Goal: Transaction & Acquisition: Purchase product/service

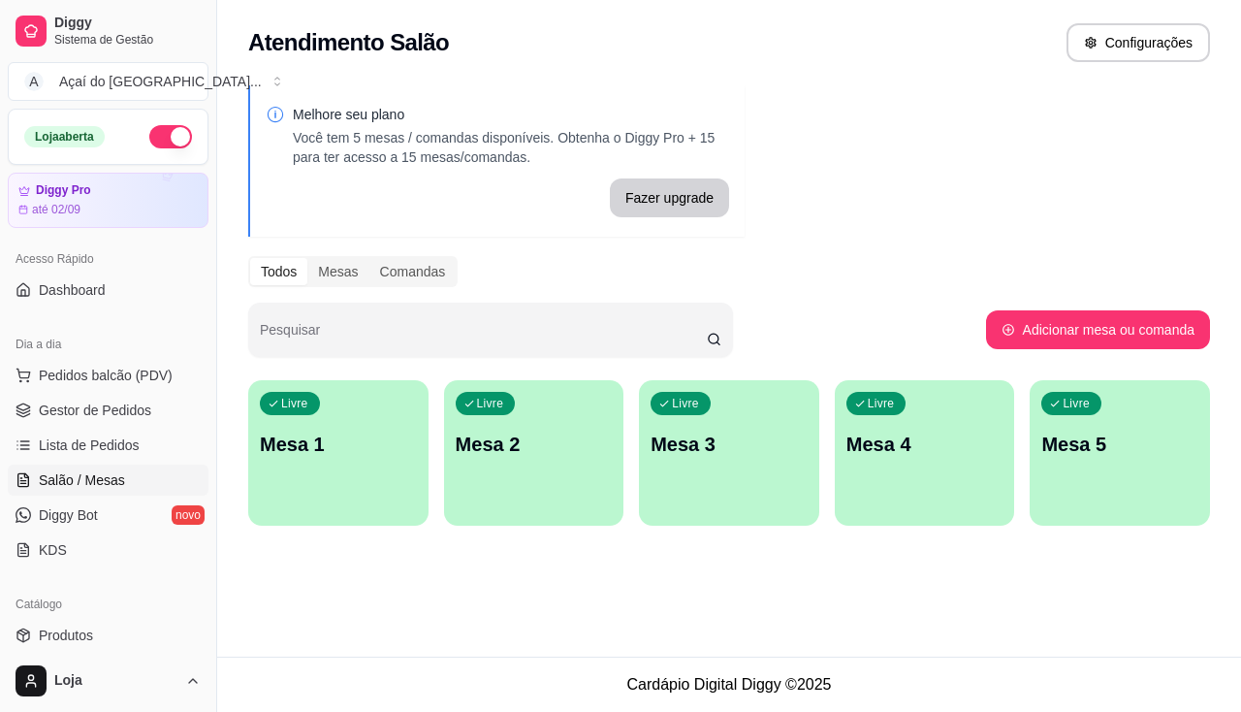
scroll to position [291, 0]
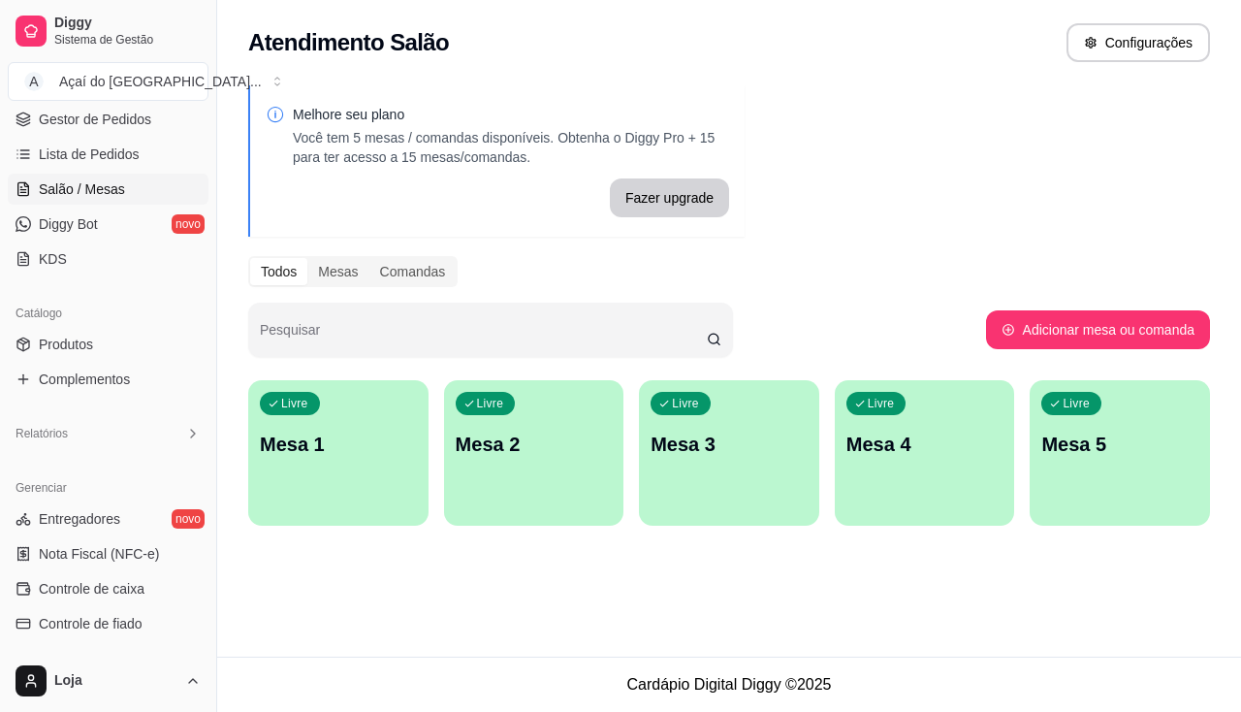
click at [380, 456] on p "Mesa 1" at bounding box center [338, 443] width 157 height 27
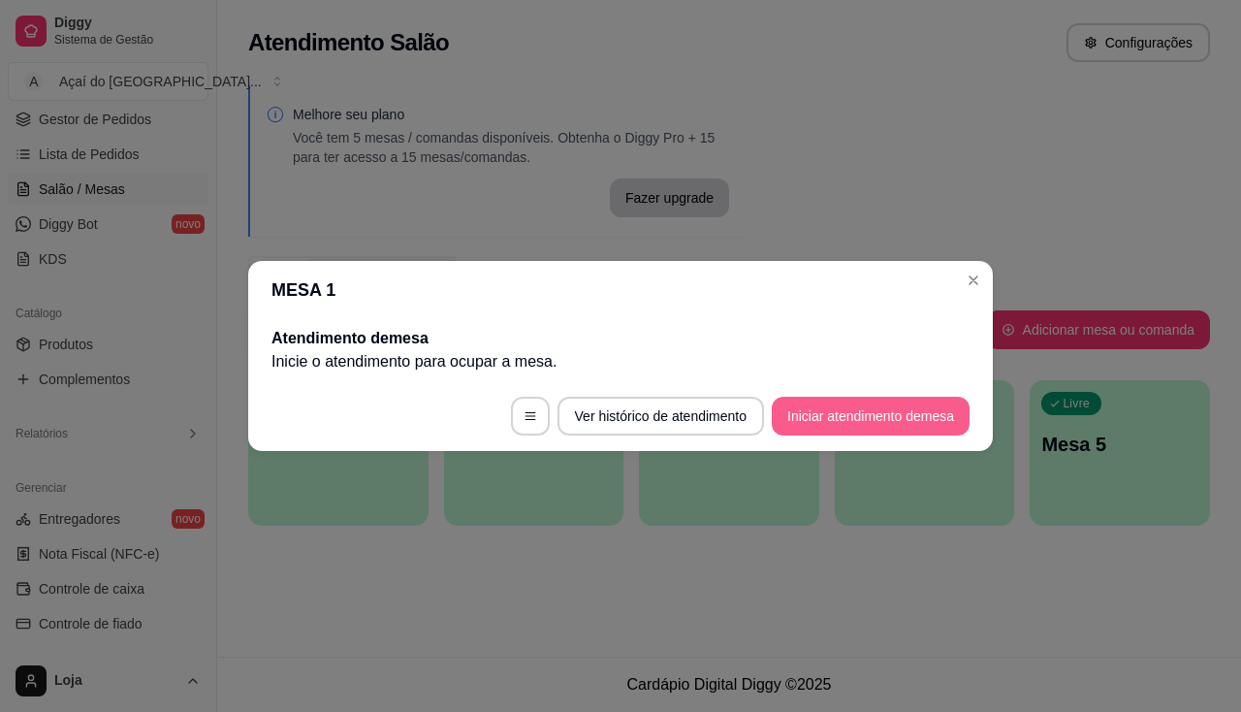
click at [858, 404] on button "Iniciar atendimento de mesa" at bounding box center [871, 416] width 198 height 39
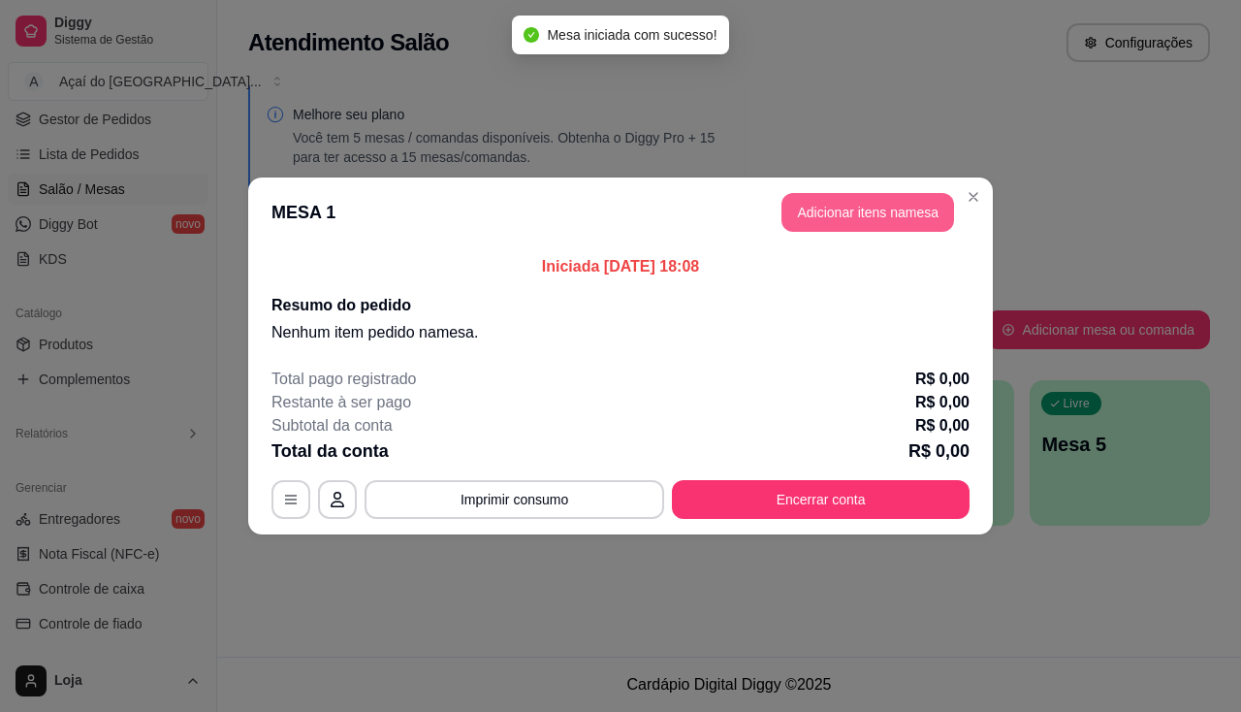
click at [851, 229] on button "Adicionar itens na mesa" at bounding box center [867, 212] width 173 height 39
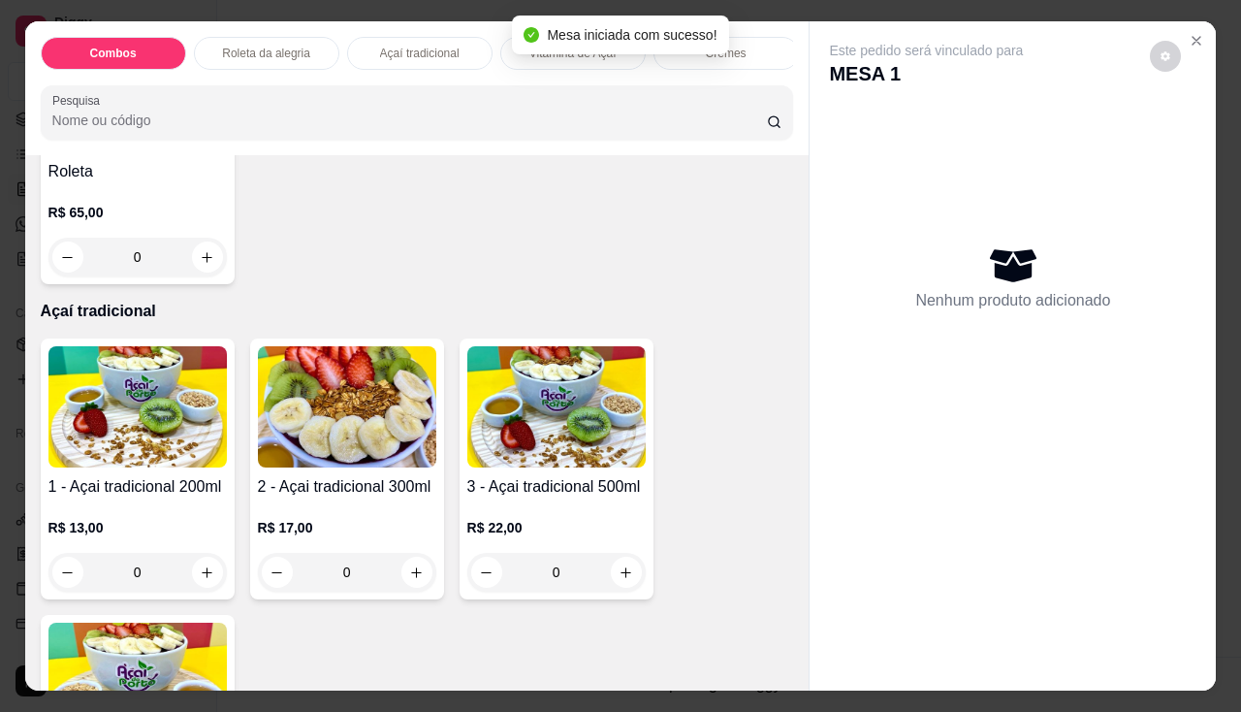
scroll to position [1066, 0]
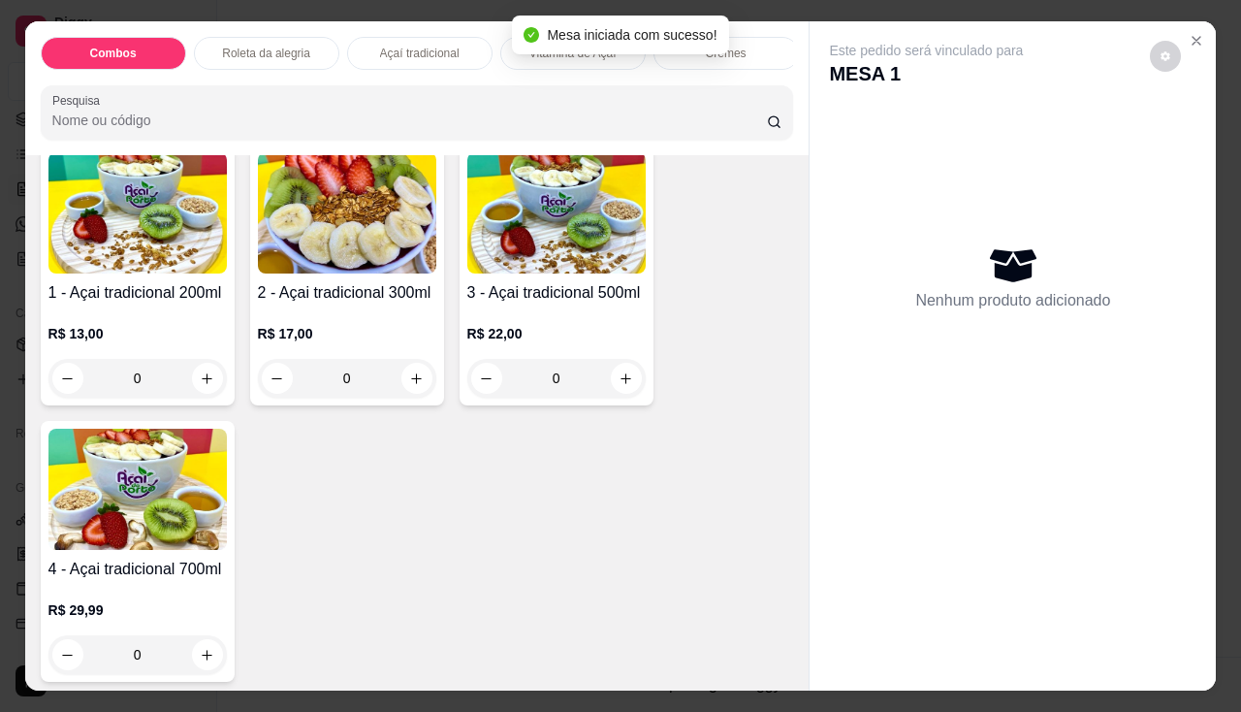
click at [326, 282] on div "2 - Açai tradicional 300ml R$ 17,00 0" at bounding box center [347, 274] width 194 height 261
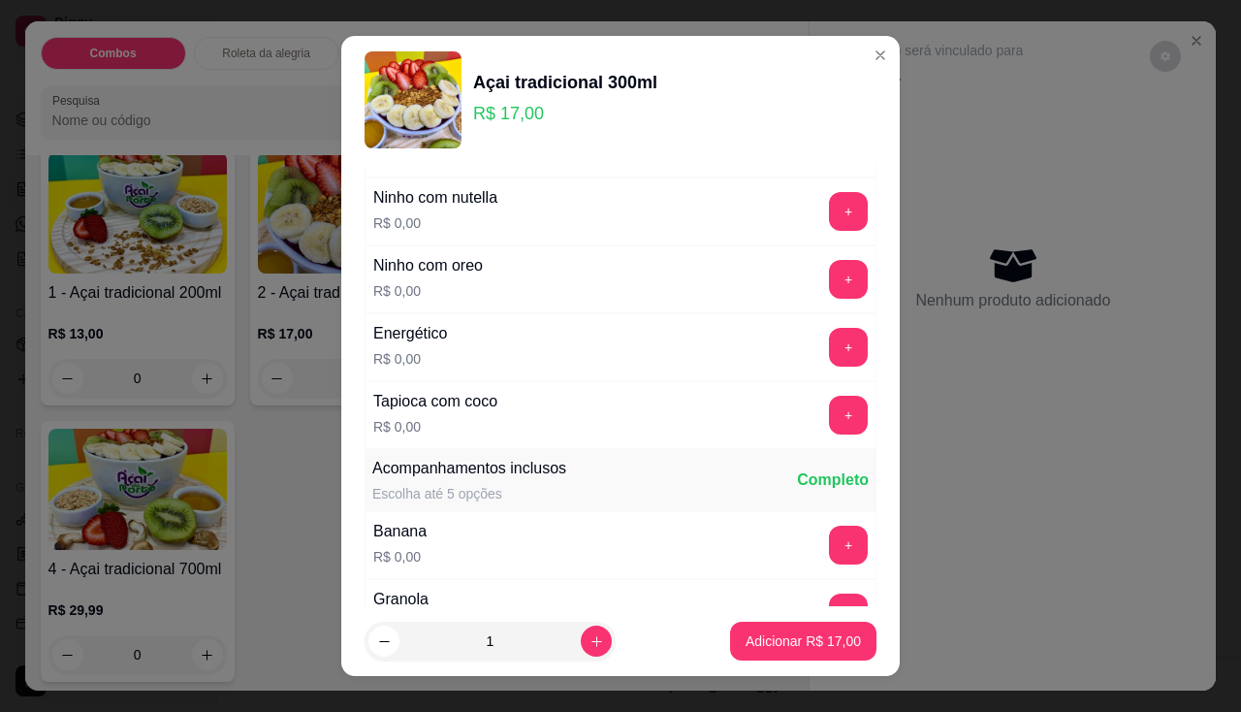
scroll to position [485, 0]
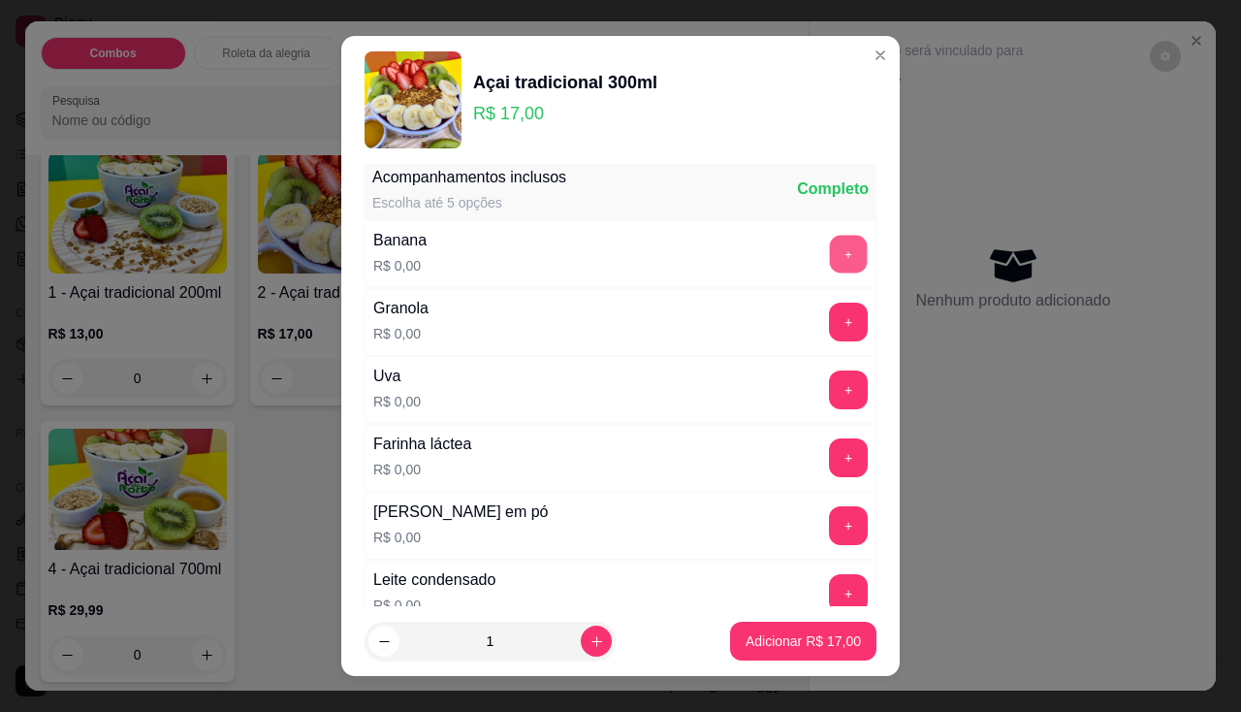
click at [830, 238] on button "+" at bounding box center [849, 254] width 38 height 38
click at [829, 327] on button "+" at bounding box center [848, 321] width 39 height 39
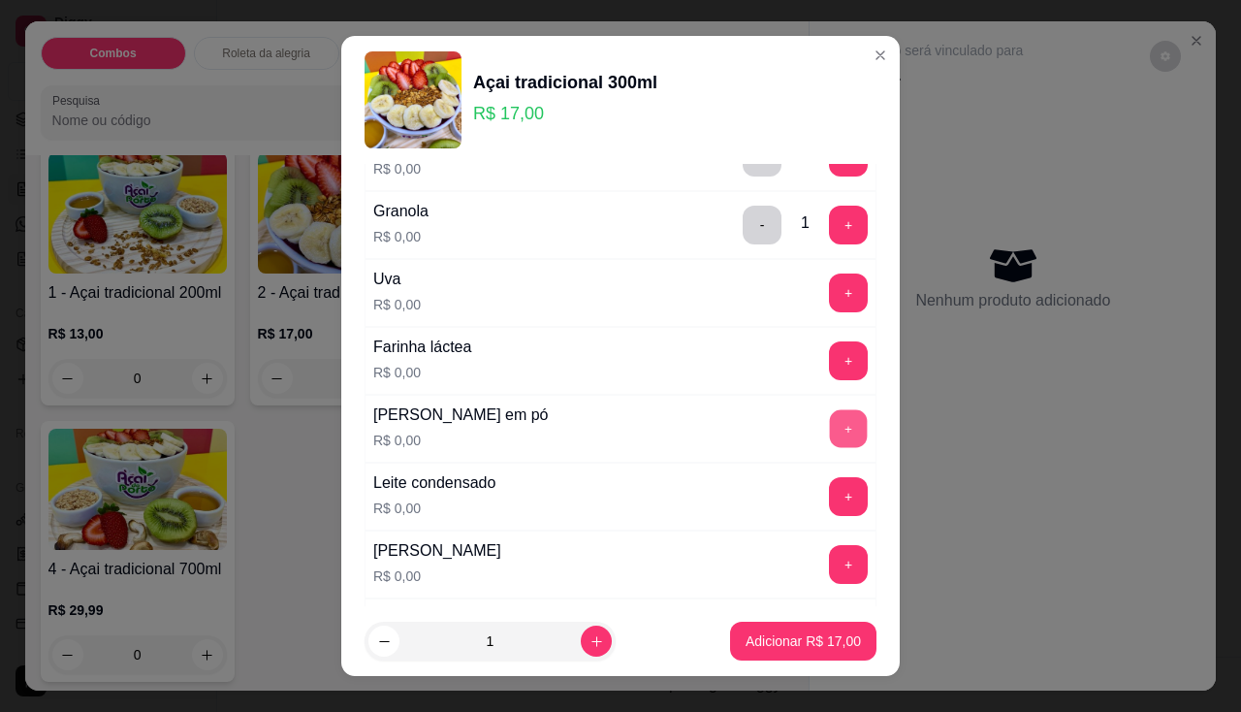
click at [830, 440] on button "+" at bounding box center [849, 428] width 38 height 38
click at [829, 365] on button "+" at bounding box center [848, 360] width 39 height 39
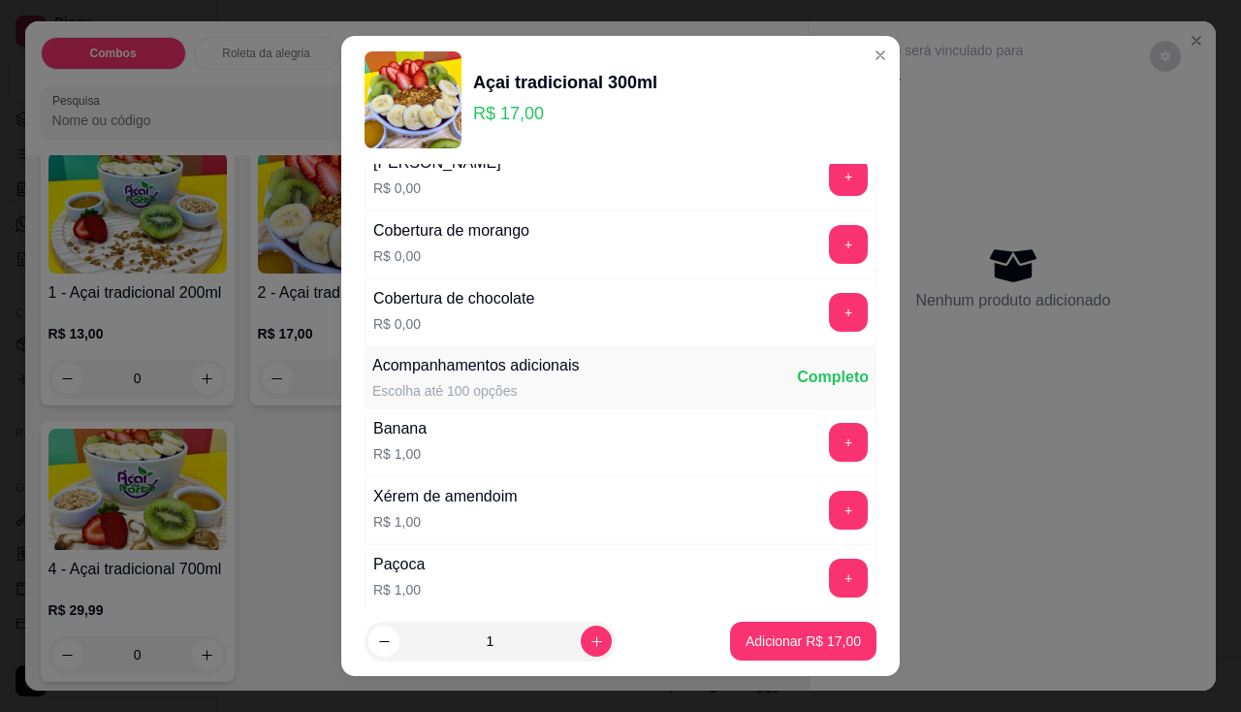
scroll to position [1066, 0]
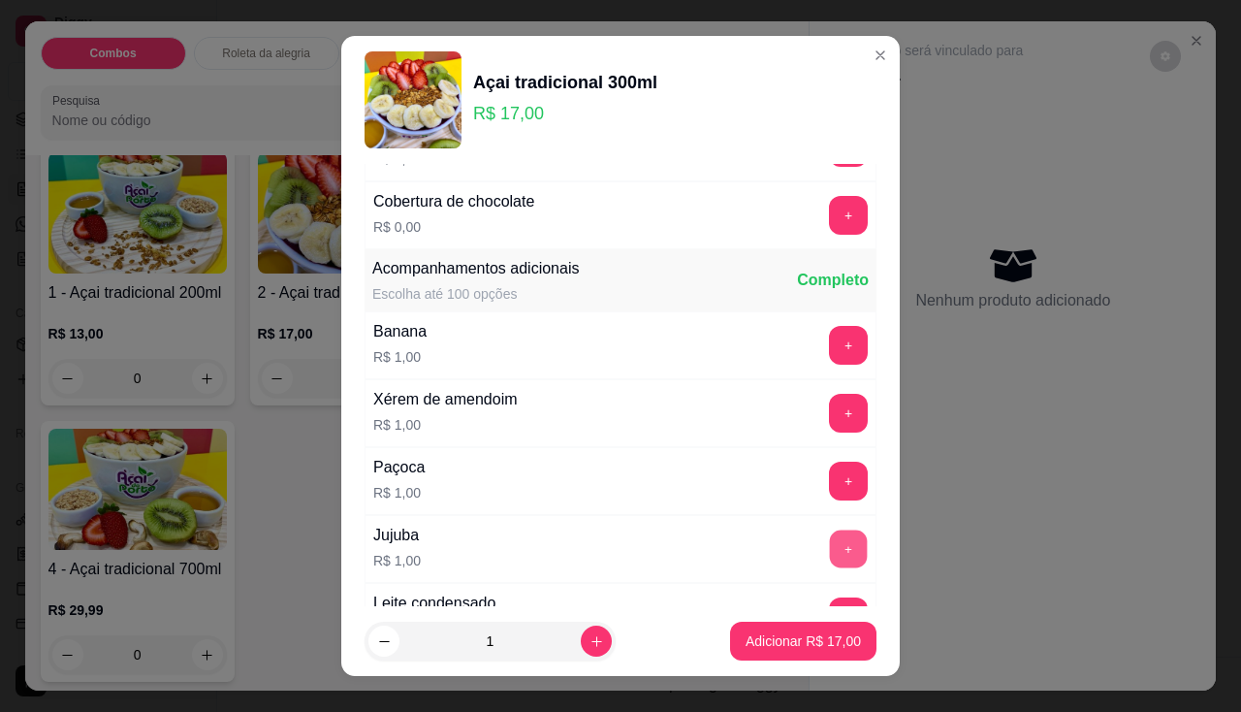
click at [830, 555] on button "+" at bounding box center [849, 548] width 38 height 38
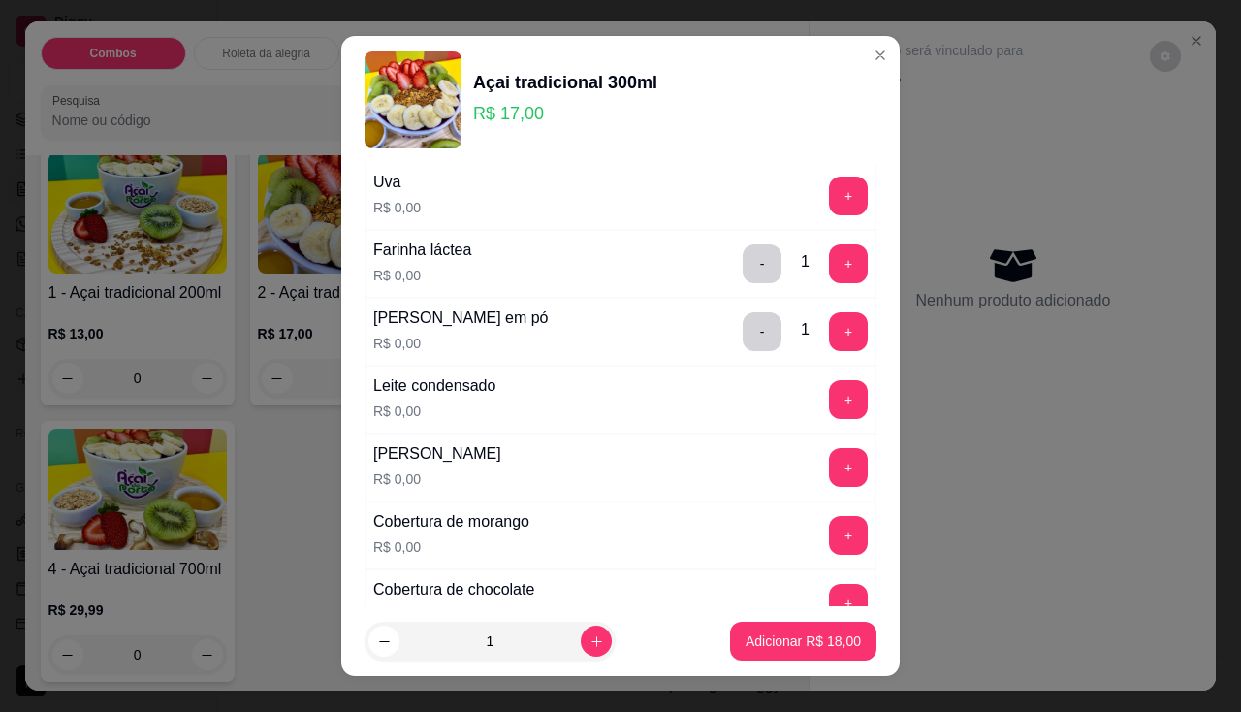
scroll to position [582, 0]
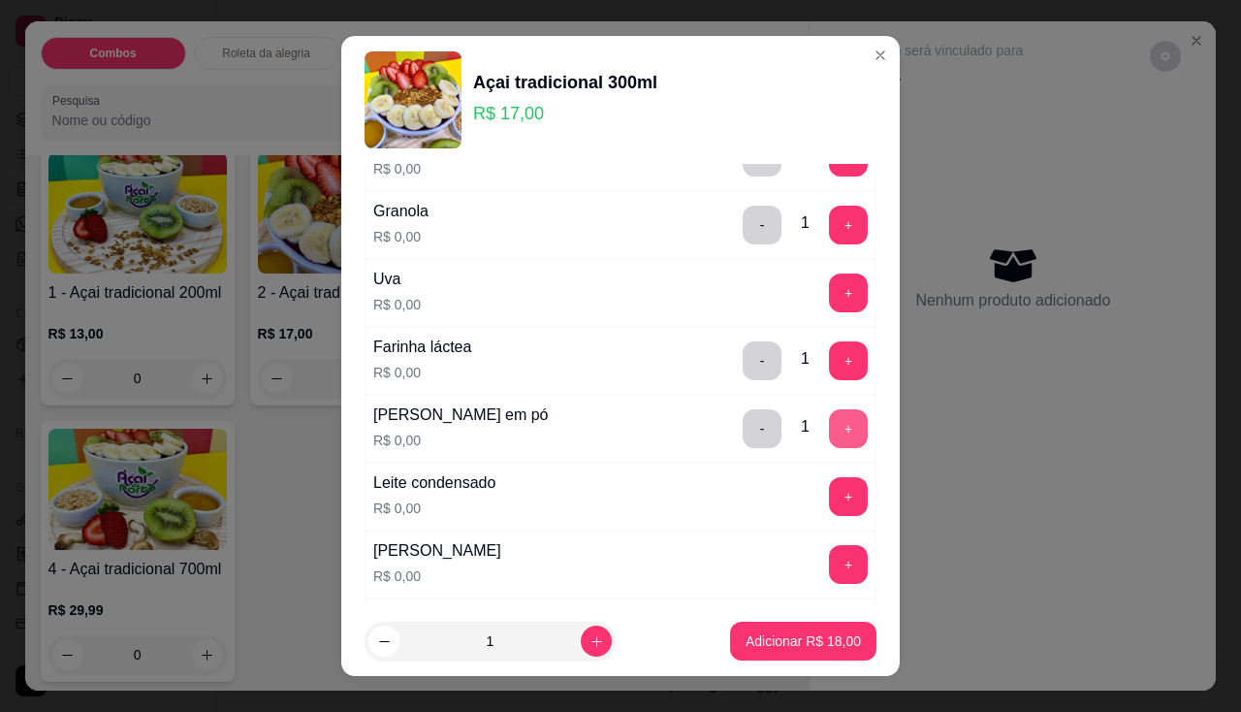
click at [829, 431] on button "+" at bounding box center [848, 428] width 39 height 39
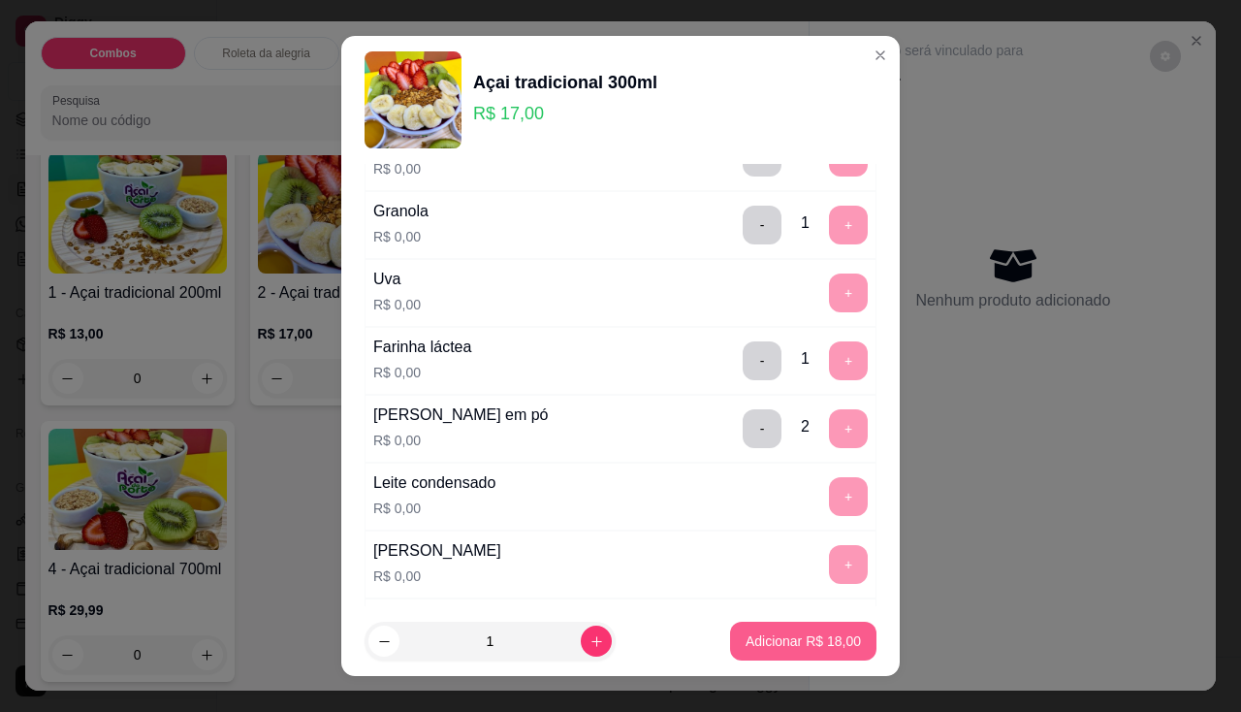
click at [810, 632] on p "Adicionar R$ 18,00" at bounding box center [802, 640] width 115 height 19
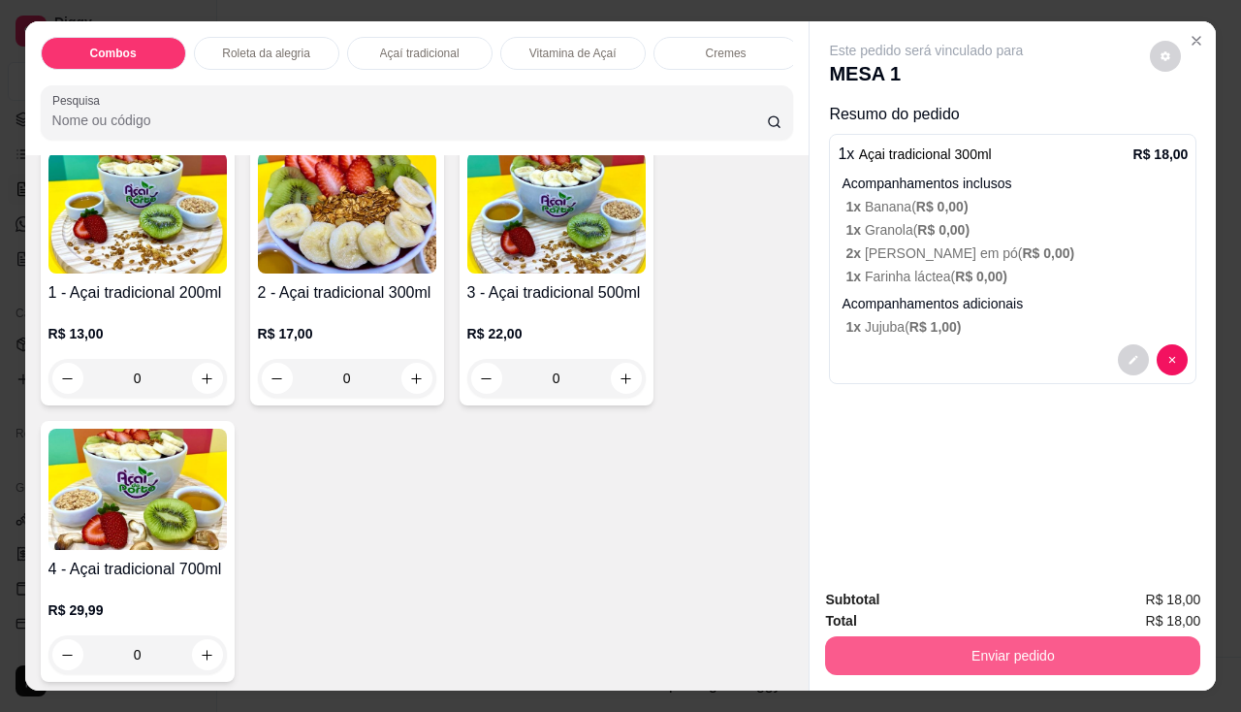
click at [961, 643] on button "Enviar pedido" at bounding box center [1012, 655] width 375 height 39
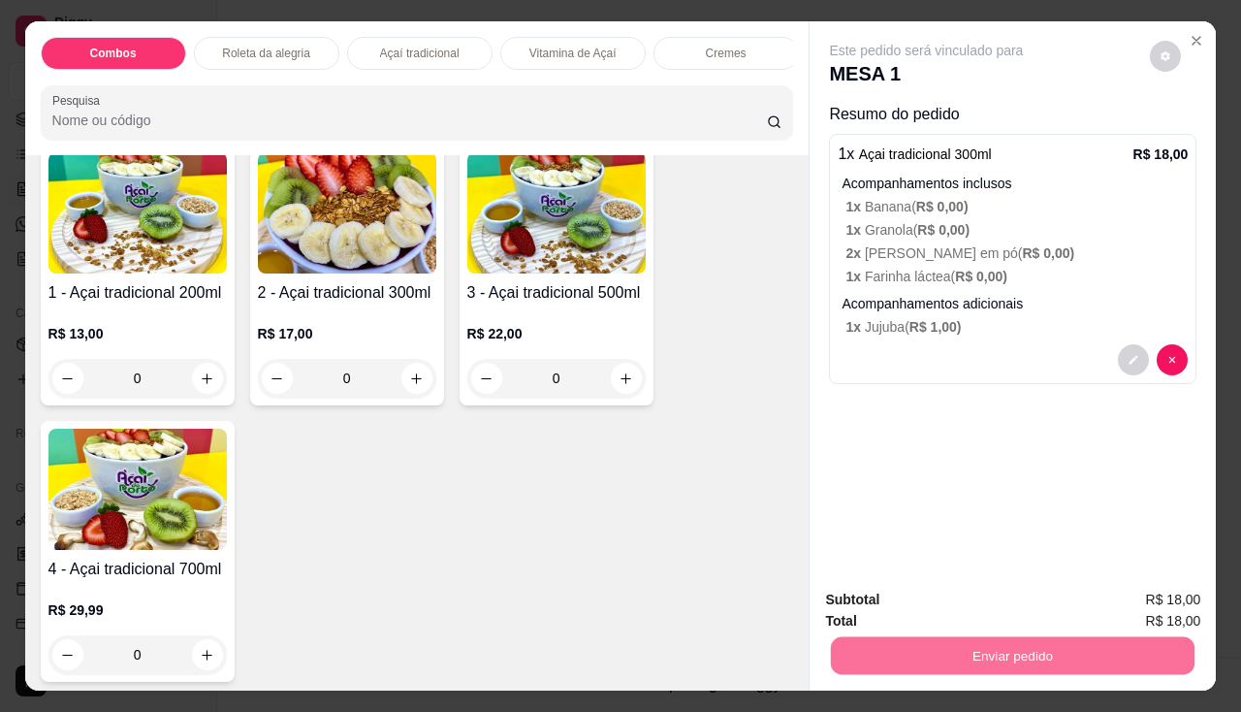
click at [949, 594] on button "Não registrar e enviar pedido" at bounding box center [949, 601] width 202 height 37
